Goal: Browse casually

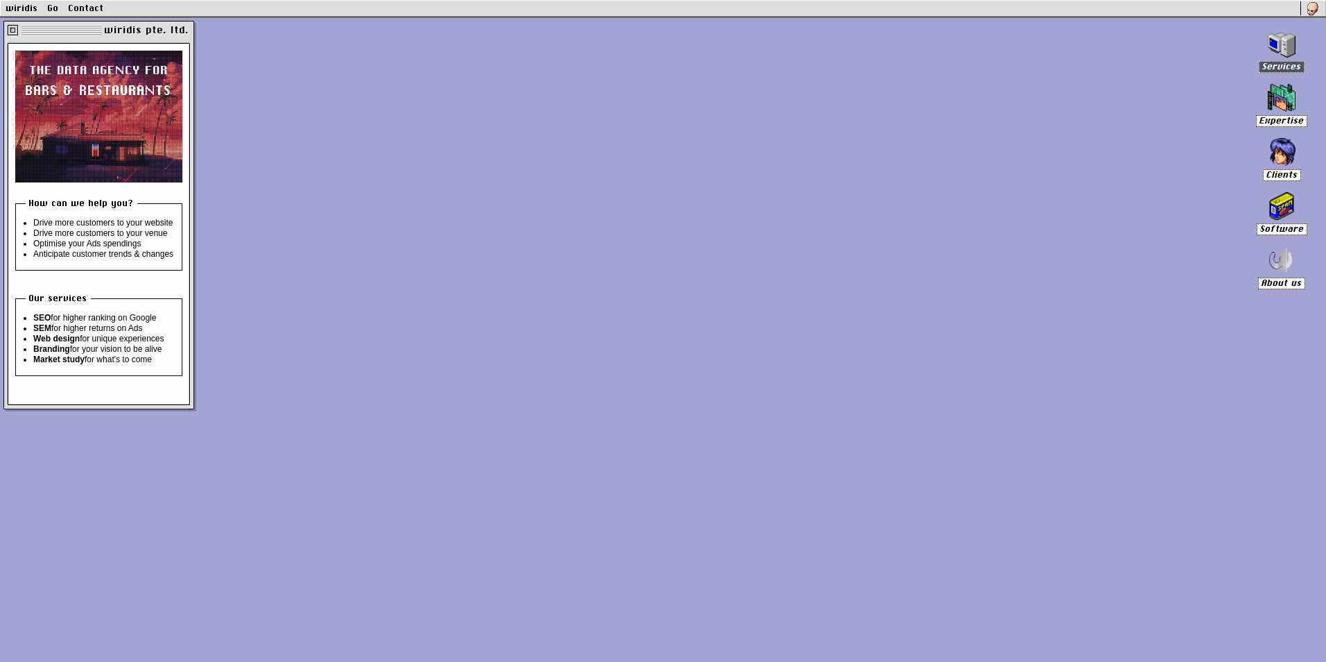
click at [1286, 35] on img at bounding box center [1282, 44] width 28 height 28
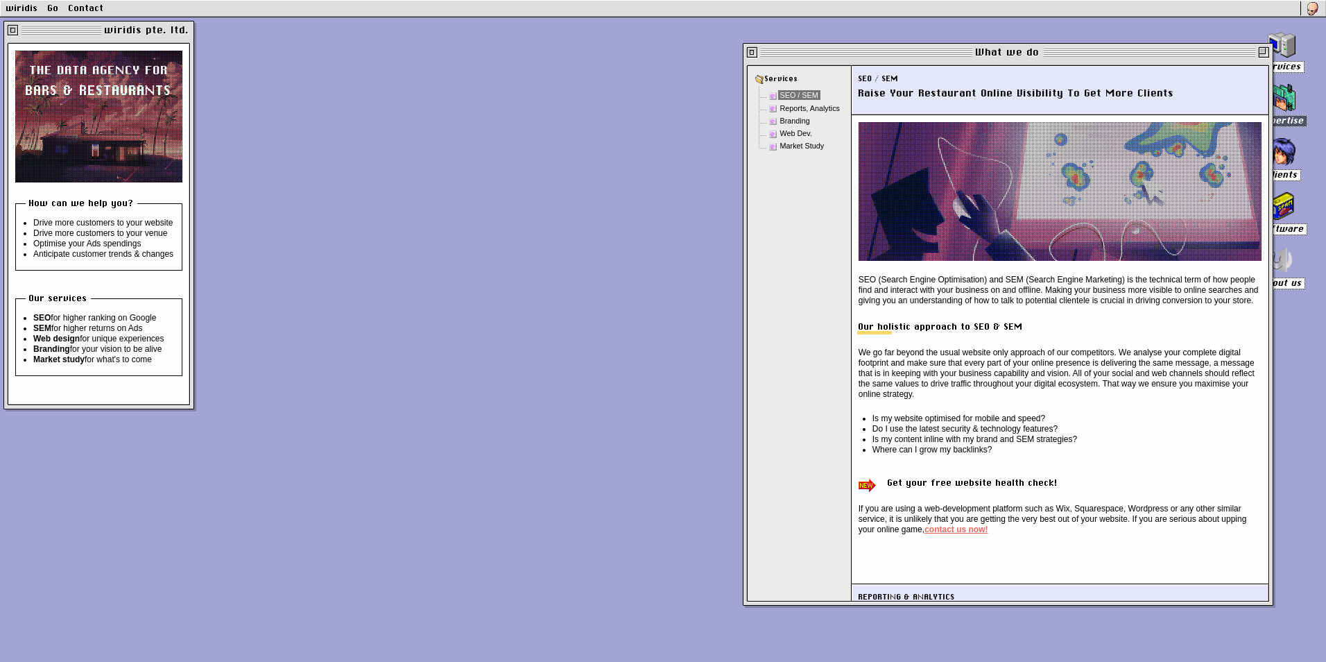
click at [1284, 93] on img at bounding box center [1282, 98] width 28 height 28
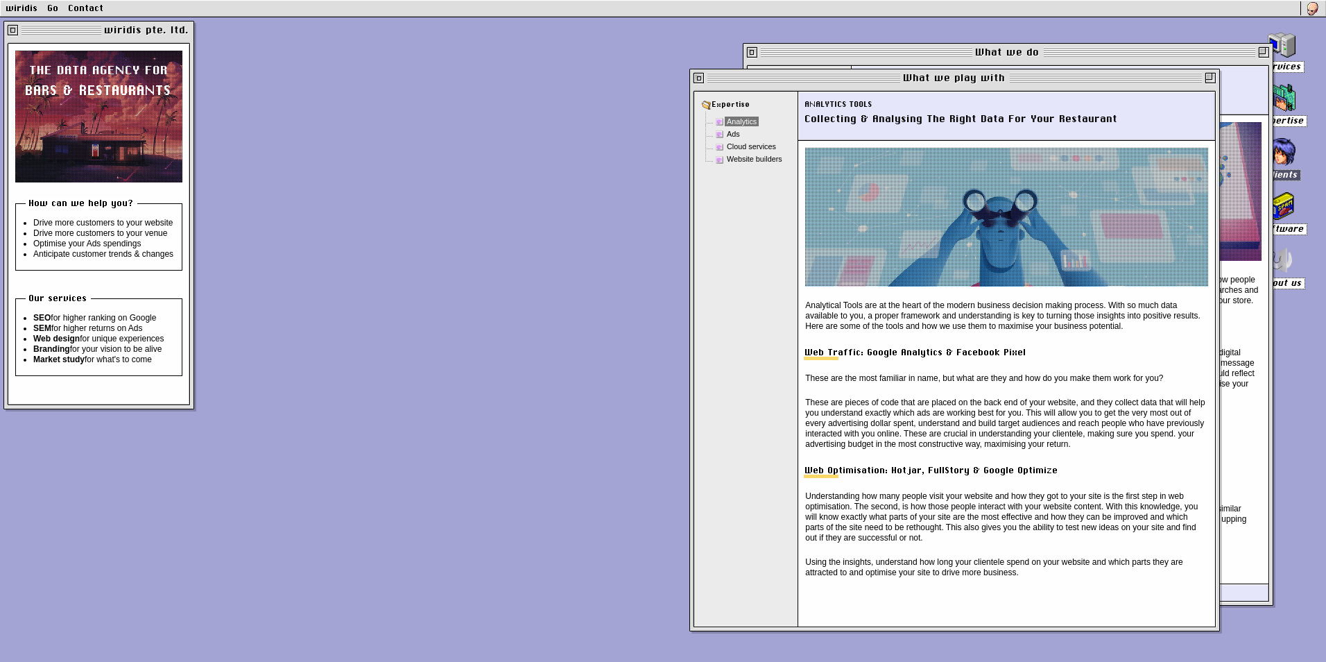
click at [1288, 154] on img at bounding box center [1282, 152] width 28 height 28
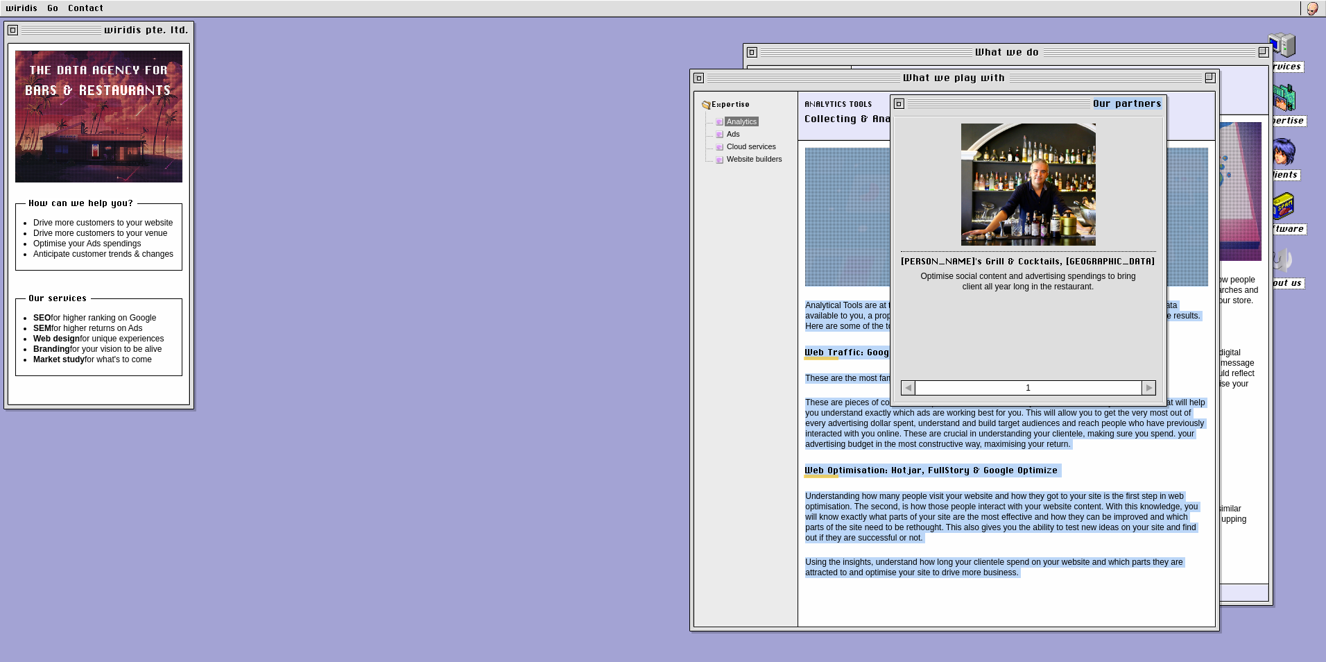
drag, startPoint x: 975, startPoint y: 119, endPoint x: 855, endPoint y: 177, distance: 133.1
click at [855, 177] on div "Services Expertise Clients Software About us wiridis pte. ltd. the data agency …" at bounding box center [663, 339] width 1326 height 644
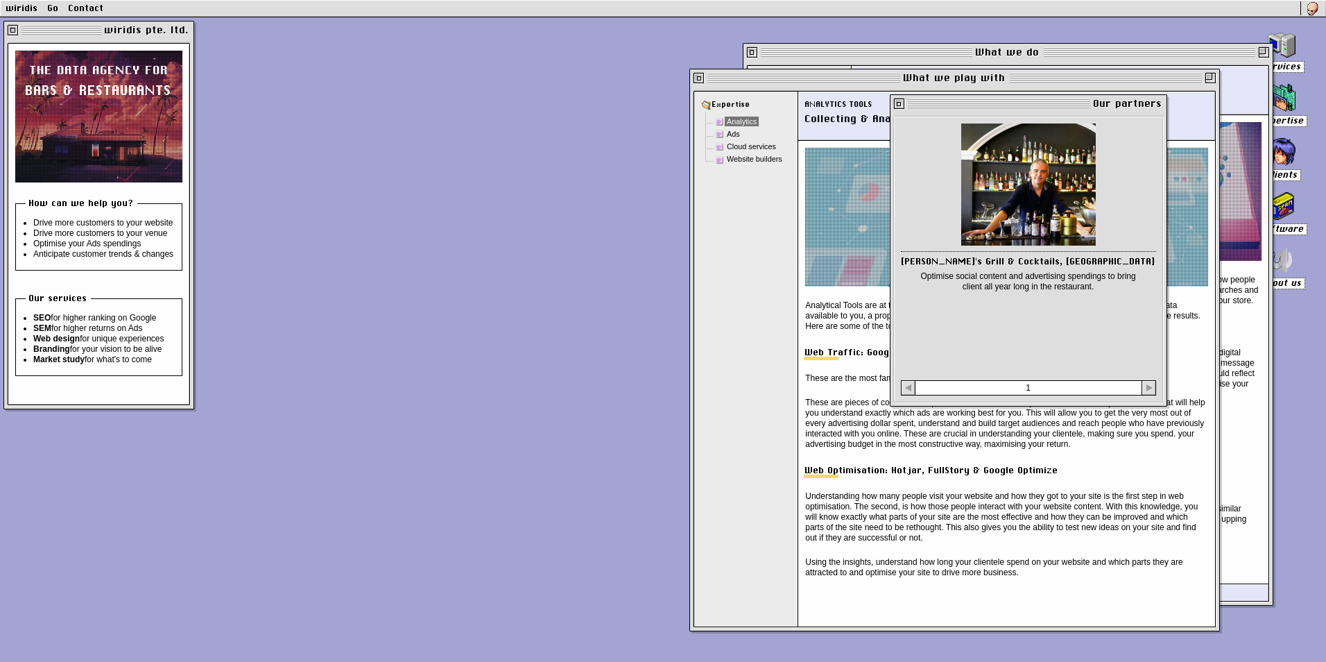
click at [1030, 362] on div "[PERSON_NAME]'s Grill & Cocktails, Phuket Optimise social content and advertisi…" at bounding box center [1028, 259] width 255 height 272
click at [1292, 200] on img at bounding box center [1282, 206] width 28 height 28
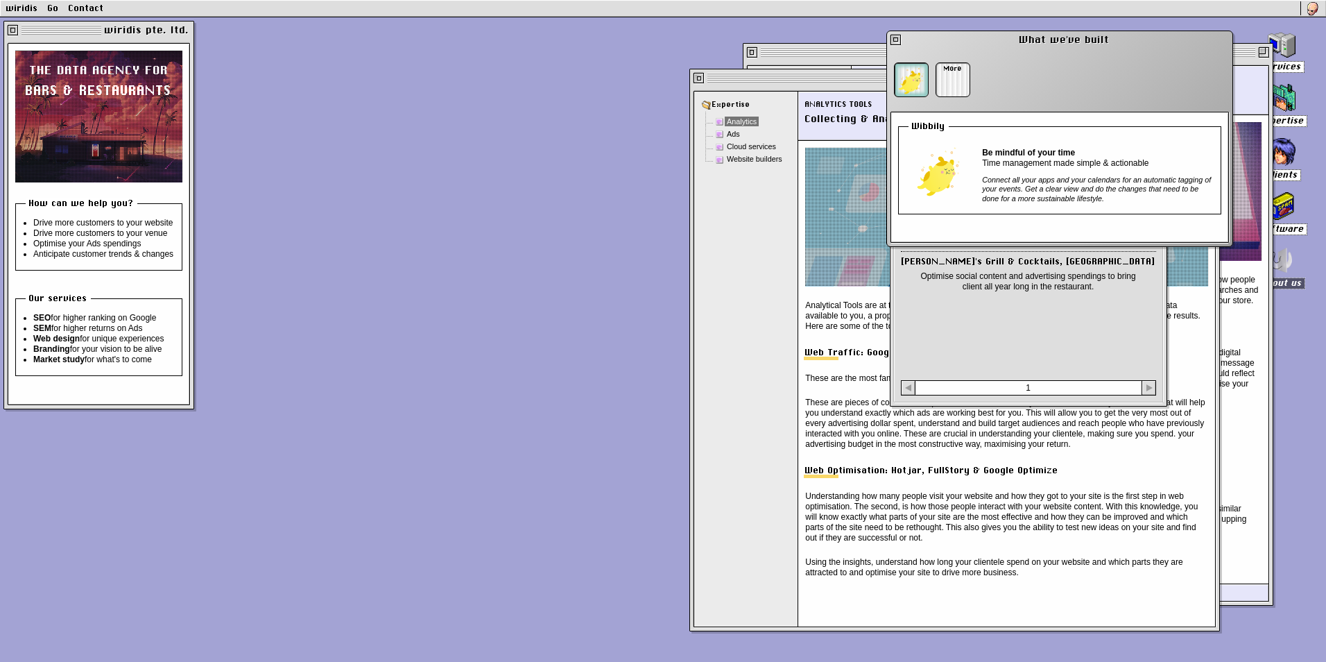
click at [1286, 261] on img at bounding box center [1282, 260] width 49 height 28
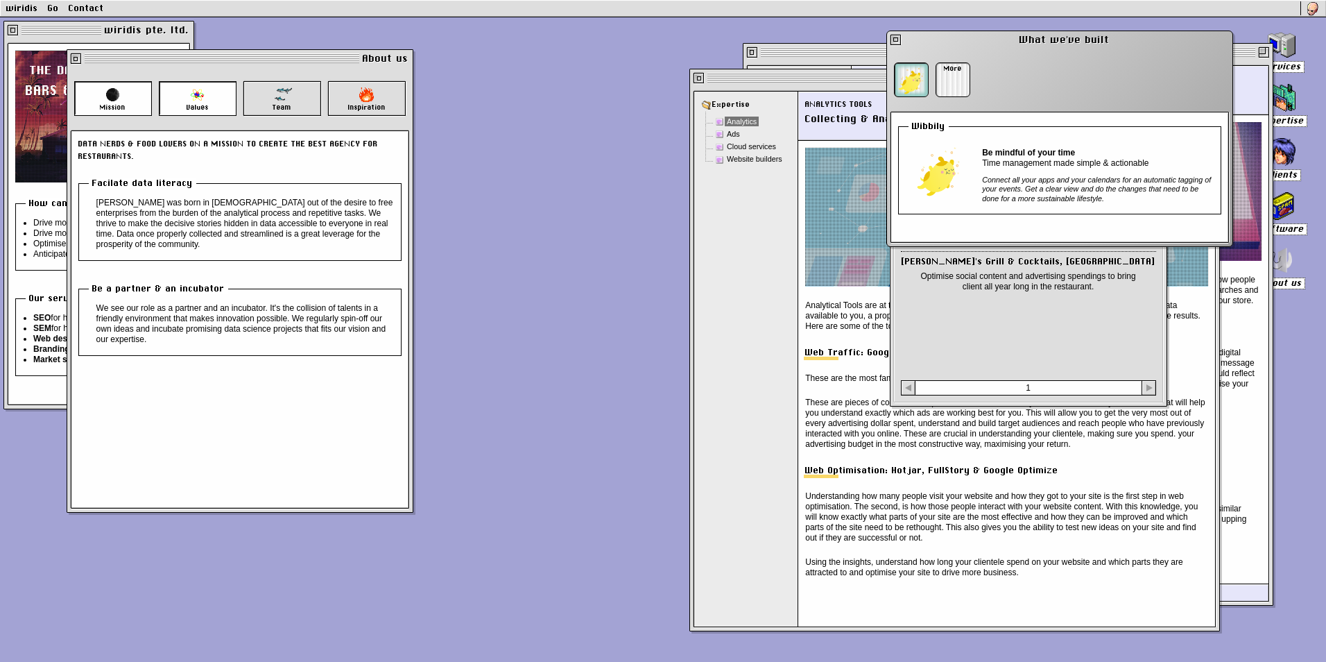
click at [207, 102] on button "Values" at bounding box center [198, 98] width 78 height 35
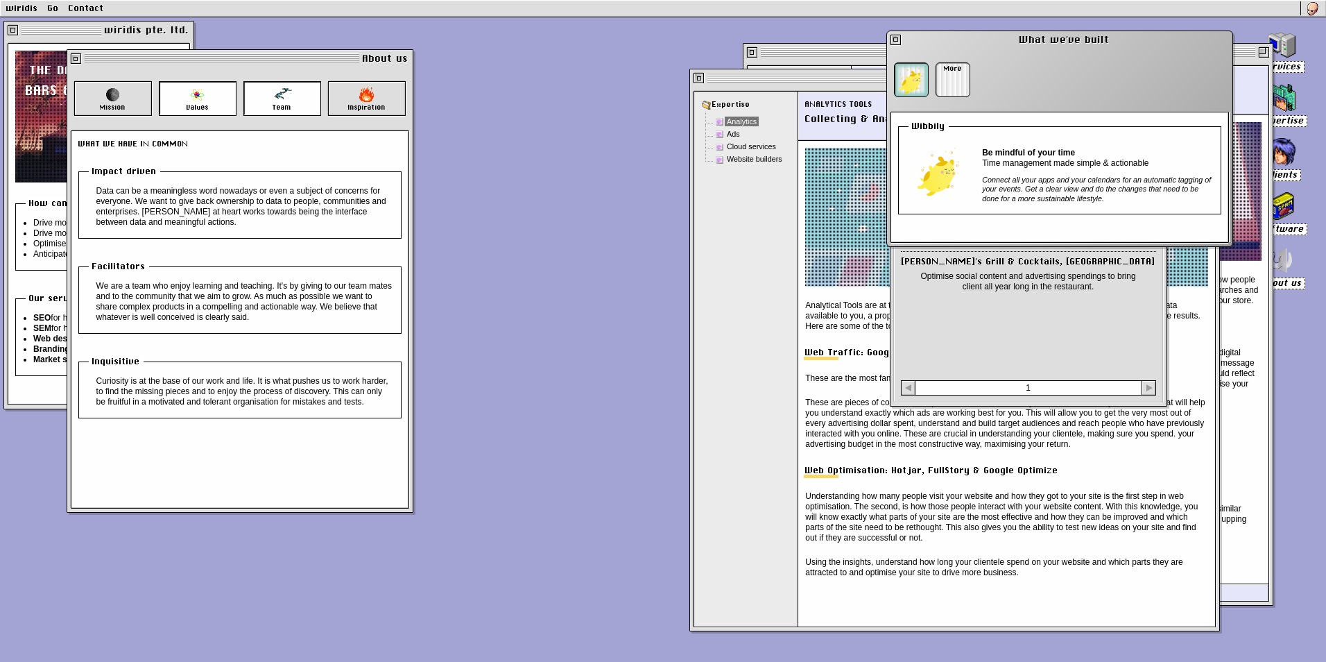
click at [295, 94] on button "Team" at bounding box center [282, 98] width 78 height 35
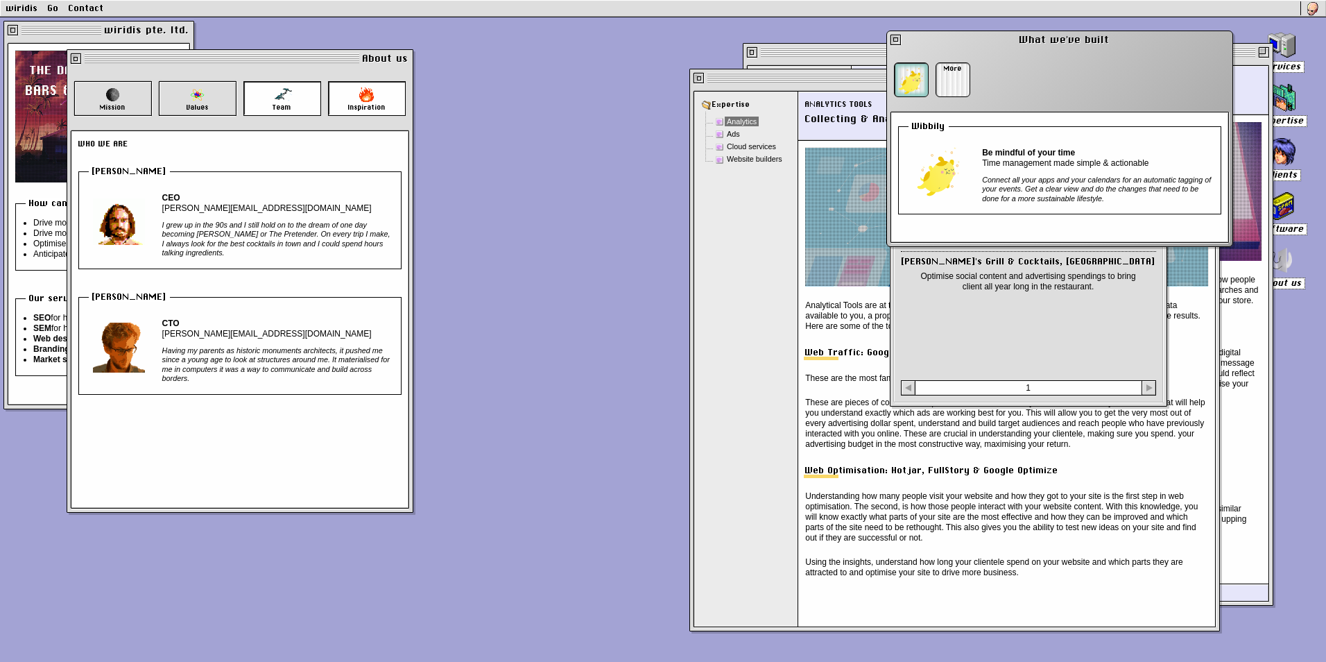
click at [363, 94] on img at bounding box center [366, 94] width 15 height 15
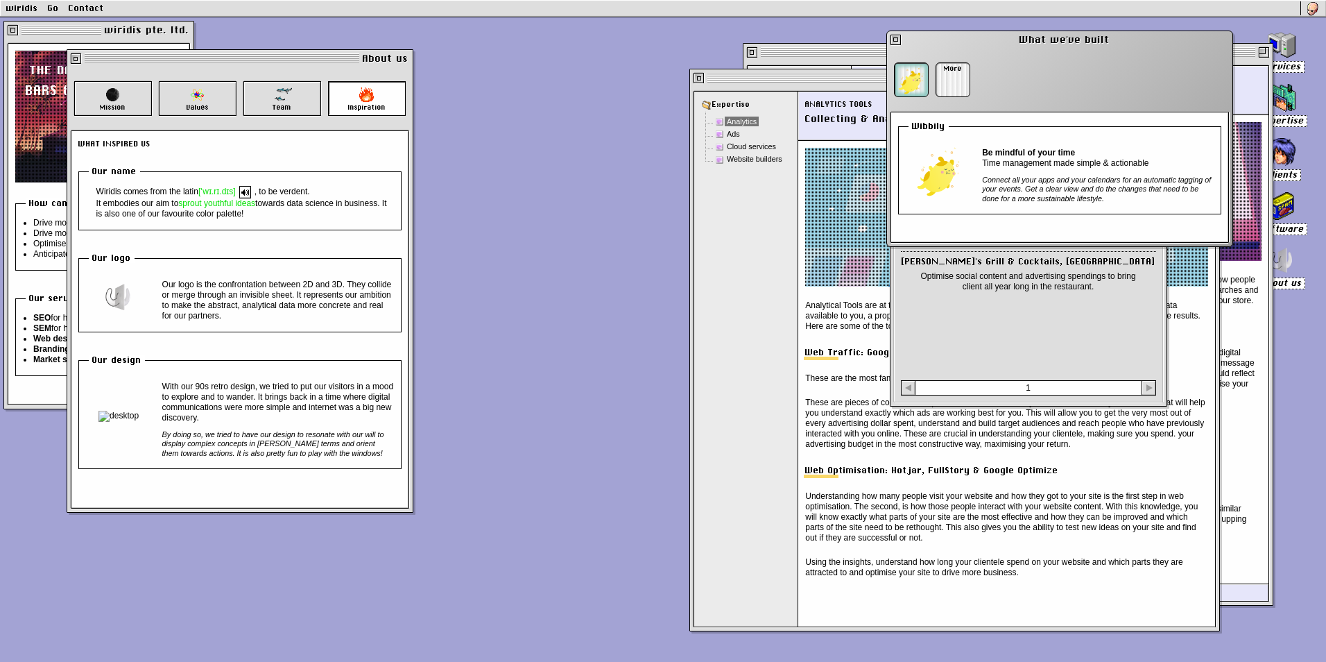
click at [244, 277] on div "Our logo is the confrontation between 2D and 3D. They collide or merge through …" at bounding box center [276, 297] width 235 height 49
click at [1025, 305] on div "[PERSON_NAME]'s Grill & Cocktails, Phuket Optimise social content and advertisi…" at bounding box center [1028, 214] width 255 height 182
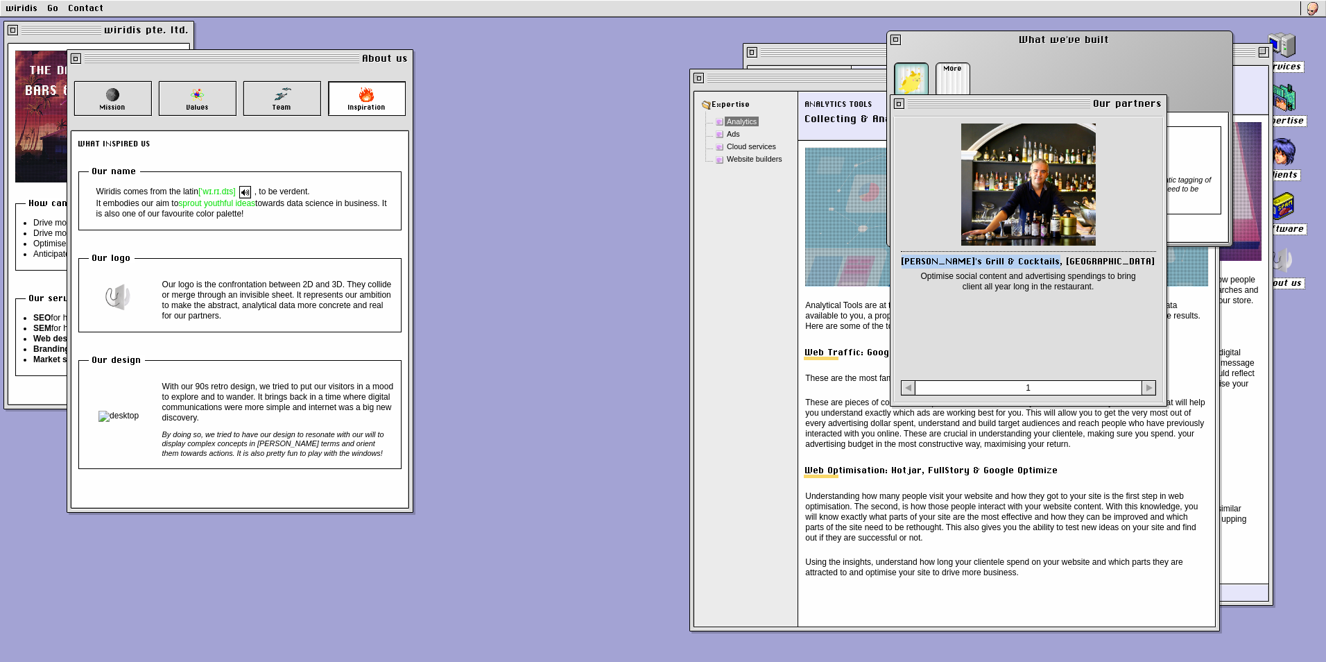
drag, startPoint x: 1112, startPoint y: 251, endPoint x: 946, endPoint y: 258, distance: 165.9
click at [946, 258] on h3 "[PERSON_NAME]'s Grill & Cocktails, [GEOGRAPHIC_DATA]" at bounding box center [1028, 261] width 255 height 20
copy h3 "[PERSON_NAME]'s Grill & Cocktails, [GEOGRAPHIC_DATA]"
